Goal: Navigation & Orientation: Find specific page/section

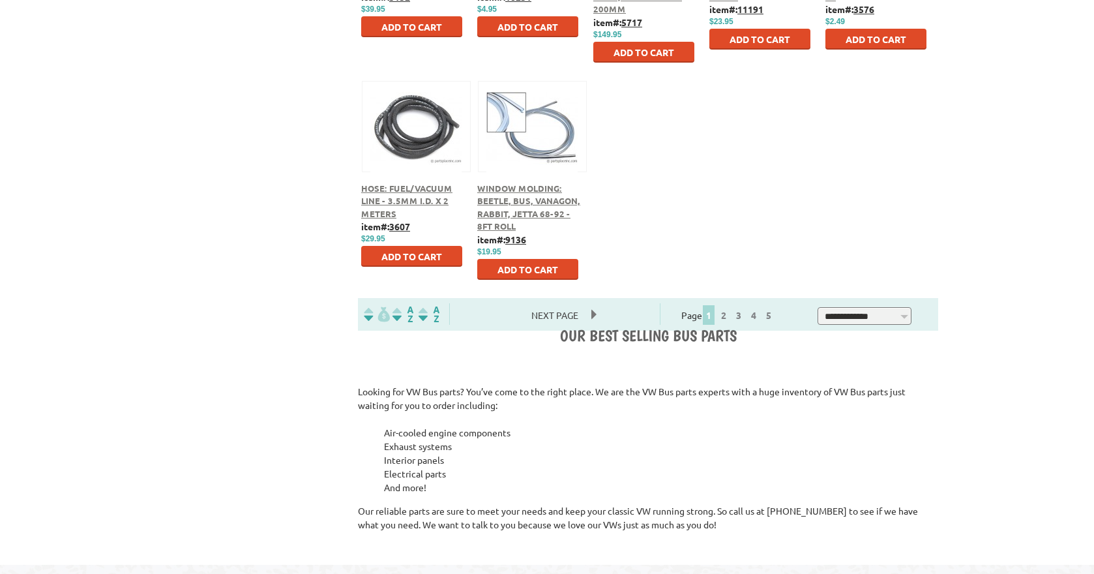
scroll to position [718, 0]
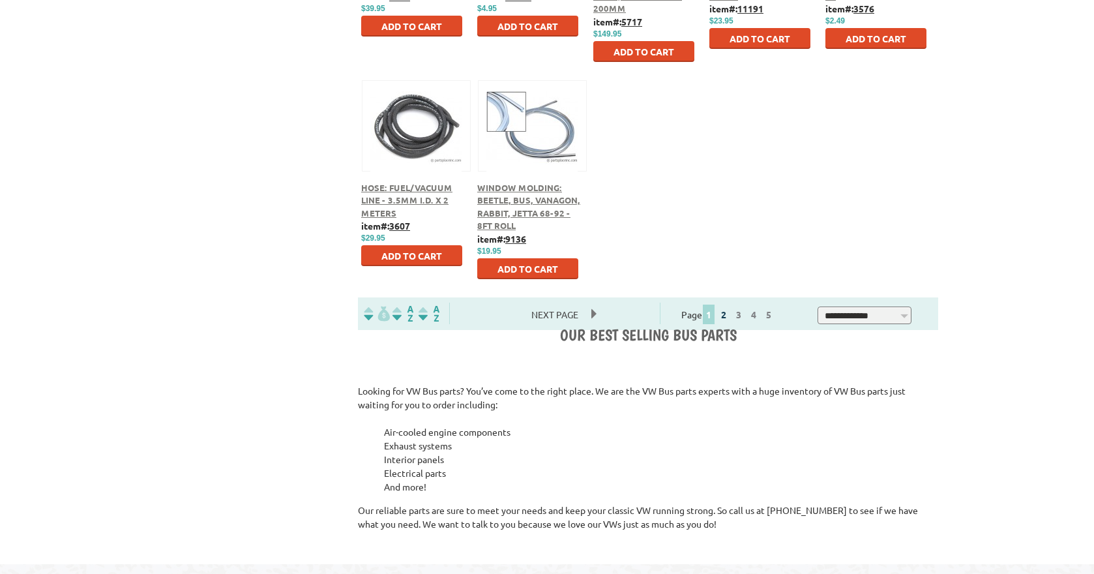
click at [730, 314] on link "2" at bounding box center [724, 314] width 12 height 12
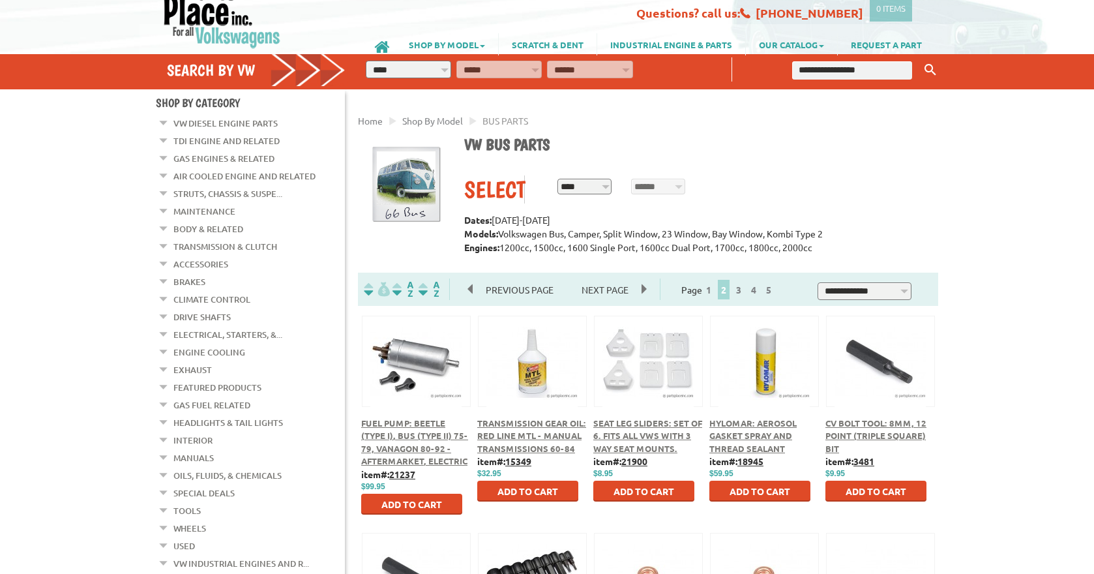
scroll to position [55, 0]
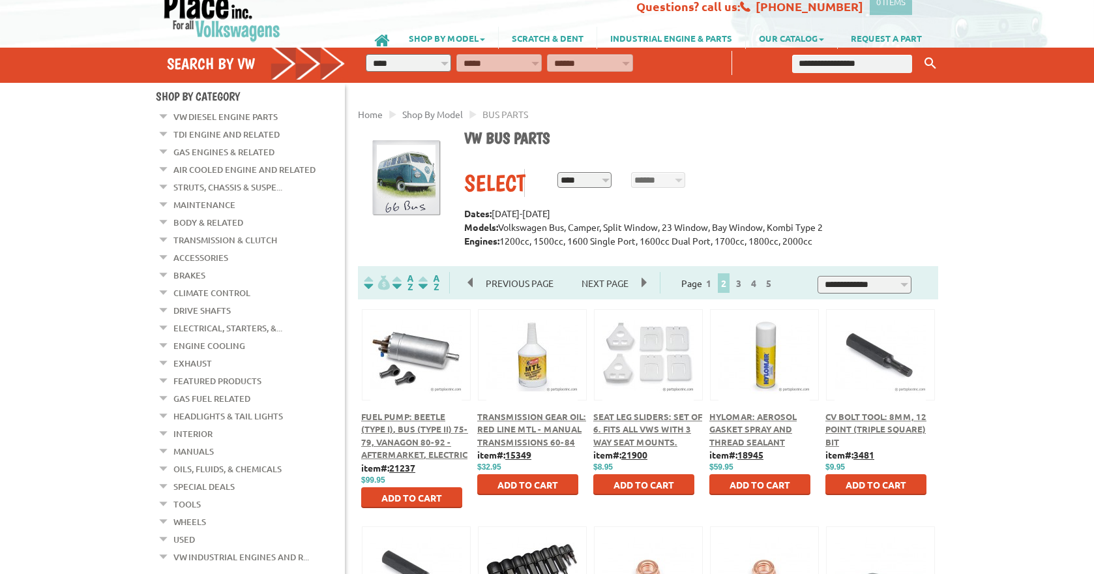
click at [188, 426] on link "Interior" at bounding box center [192, 433] width 39 height 17
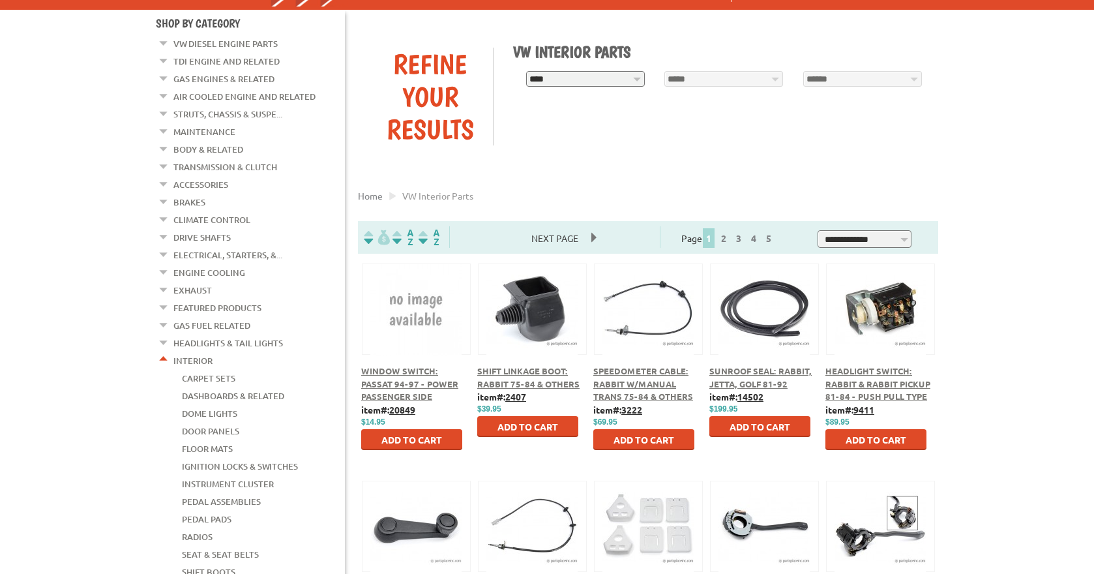
scroll to position [129, 0]
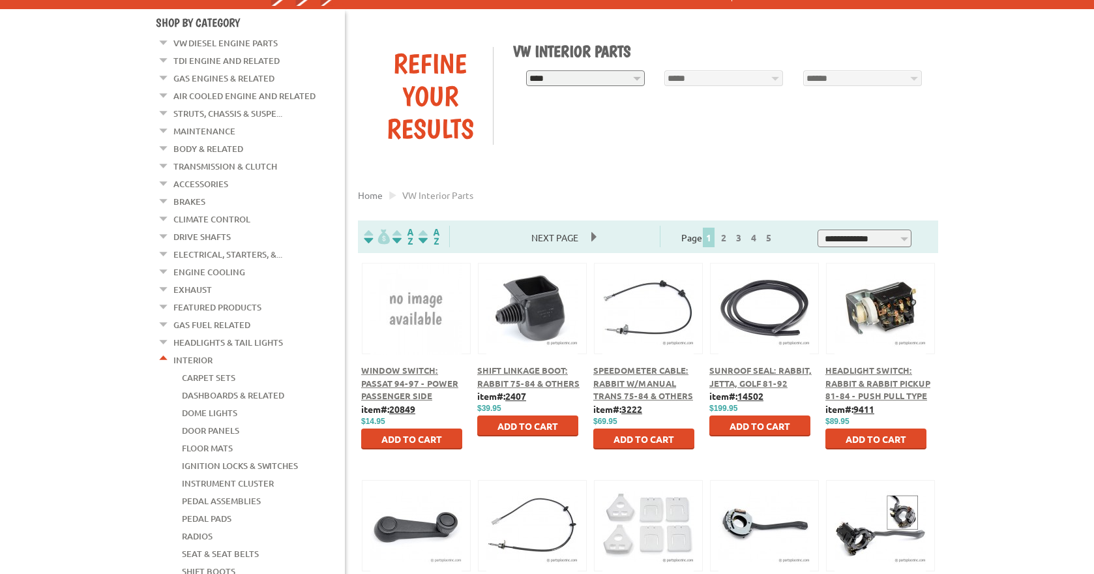
click at [219, 422] on link "Door Panels" at bounding box center [210, 430] width 57 height 17
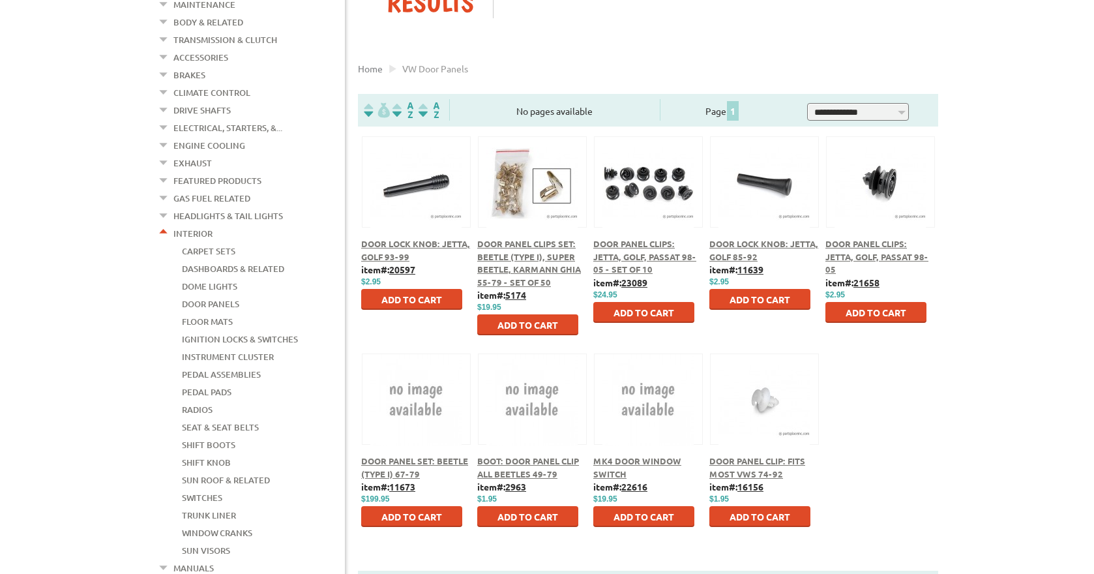
scroll to position [247, 0]
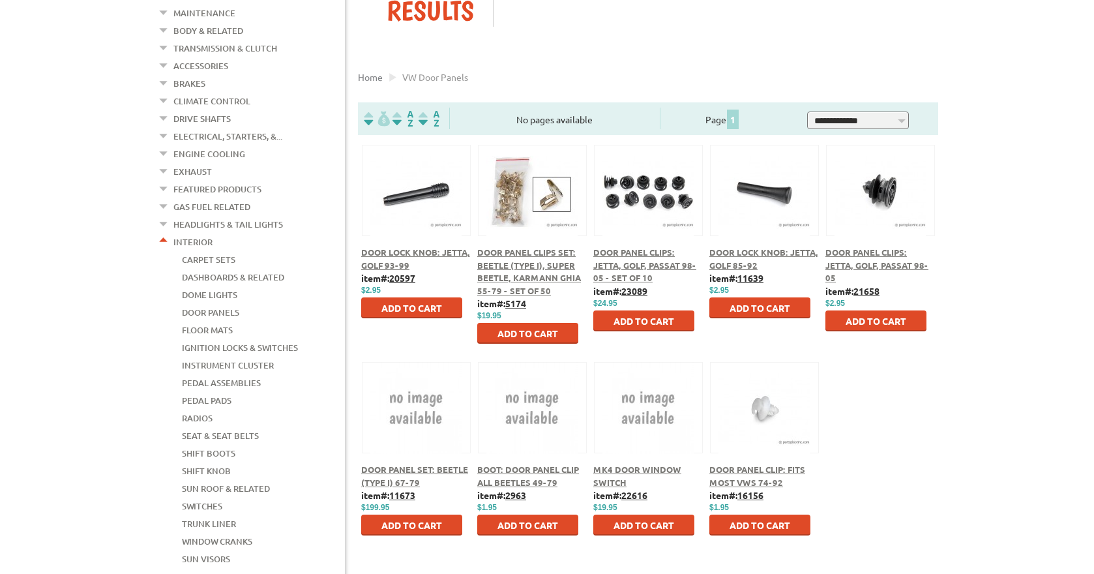
click at [227, 427] on link "Seat & Seat Belts" at bounding box center [220, 435] width 77 height 17
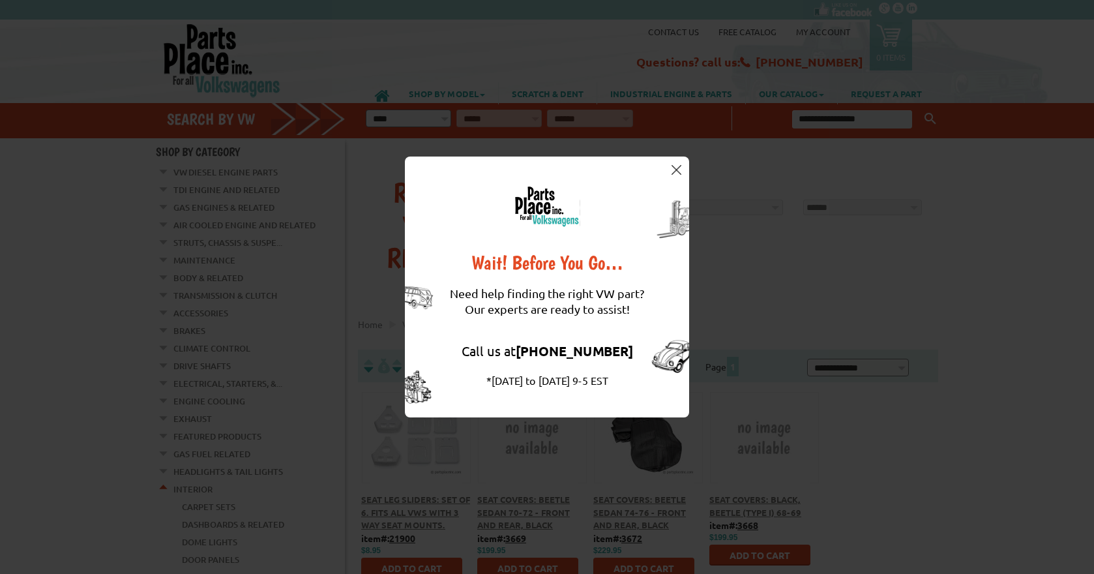
click at [128, 93] on div "Wait! Before You Go… Need help finding the right VW part? Our experts are ready…" at bounding box center [547, 287] width 1094 height 574
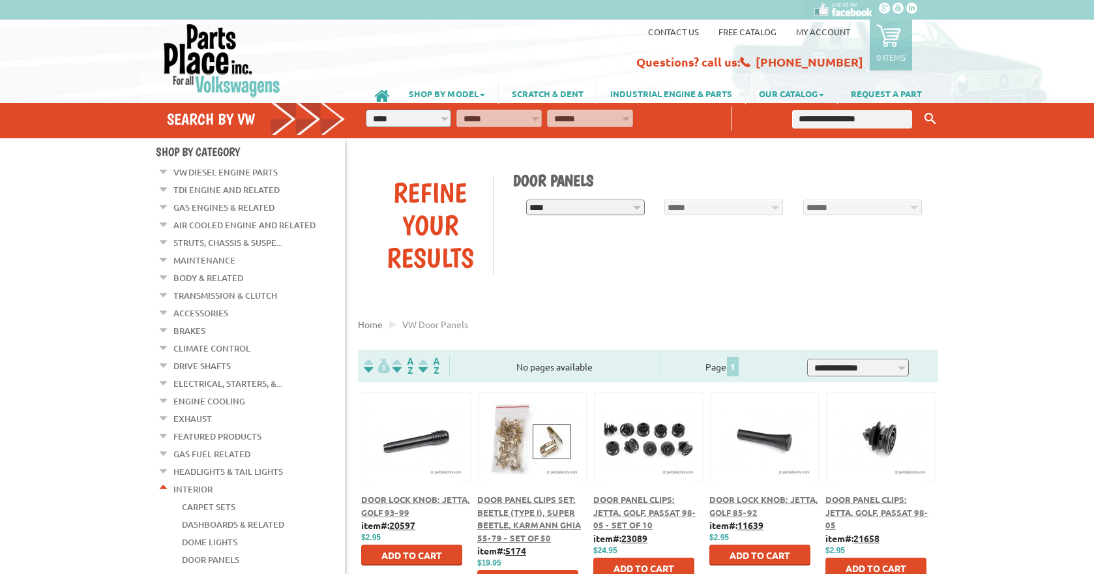
scroll to position [247, 0]
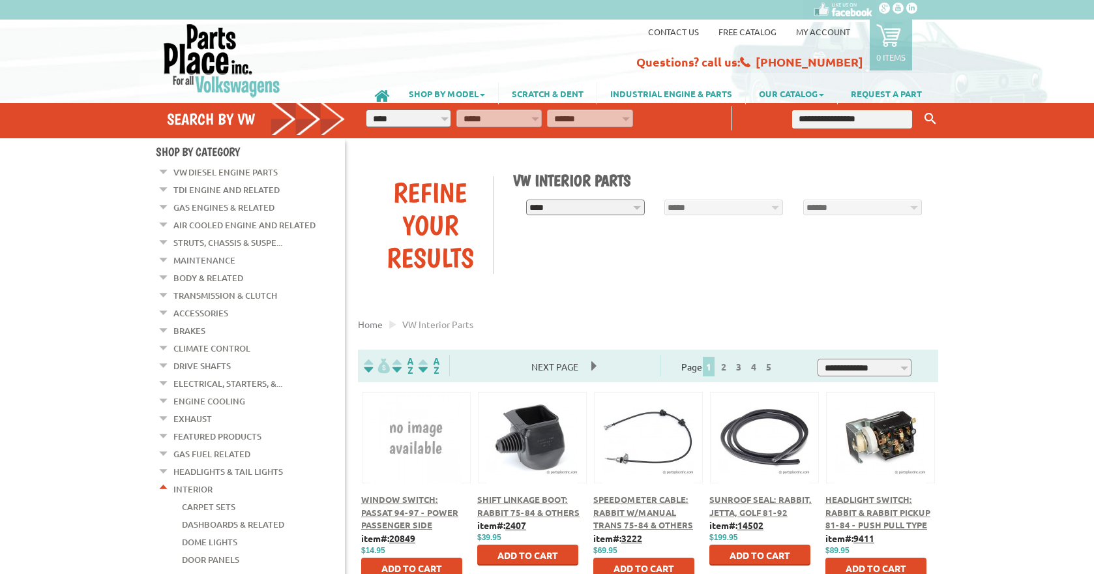
scroll to position [129, 0]
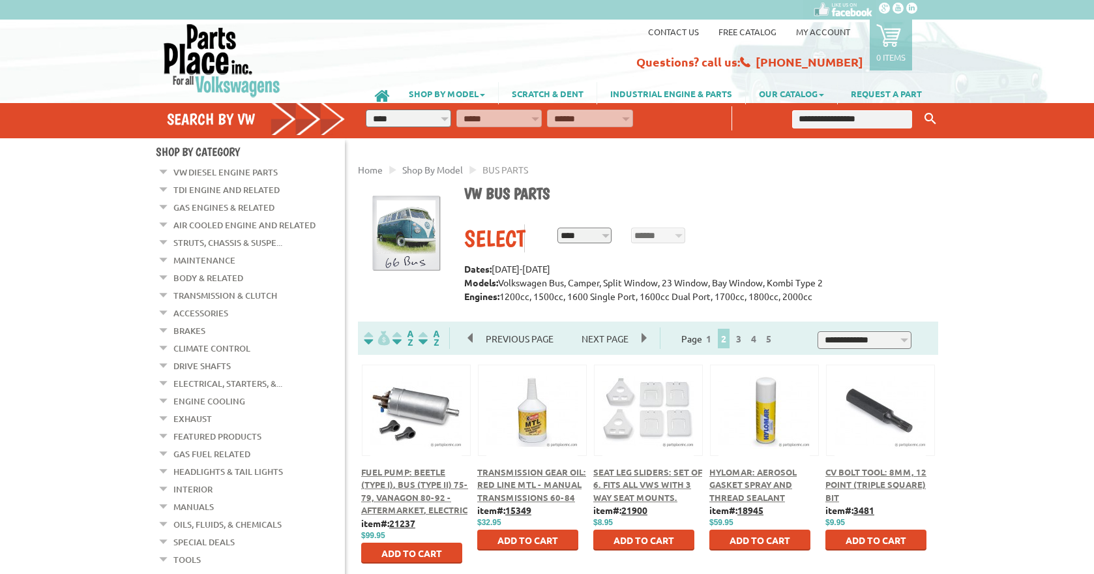
scroll to position [55, 0]
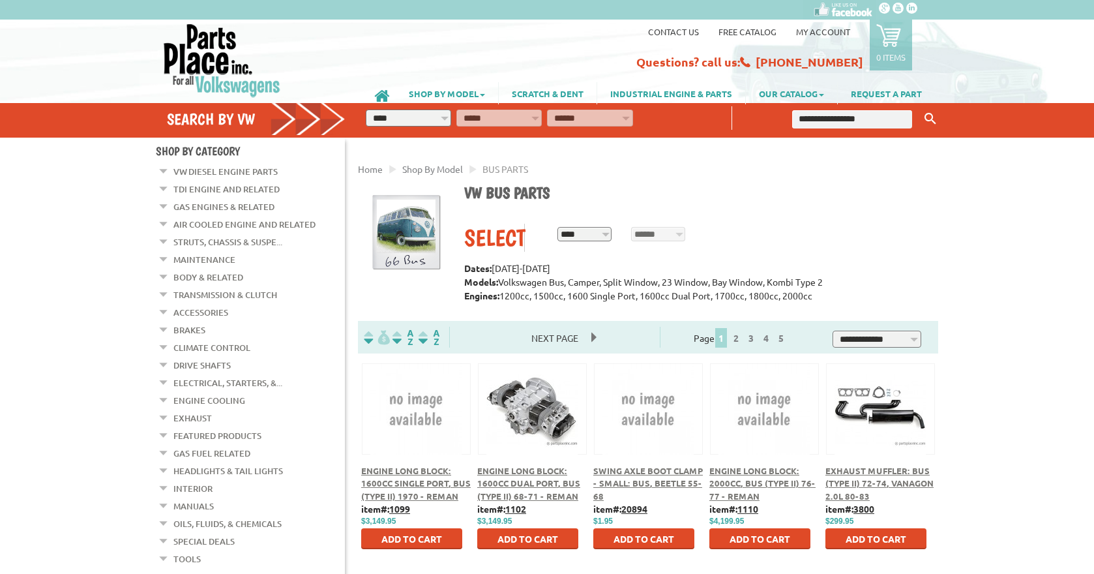
scroll to position [718, 0]
